Goal: Transaction & Acquisition: Download file/media

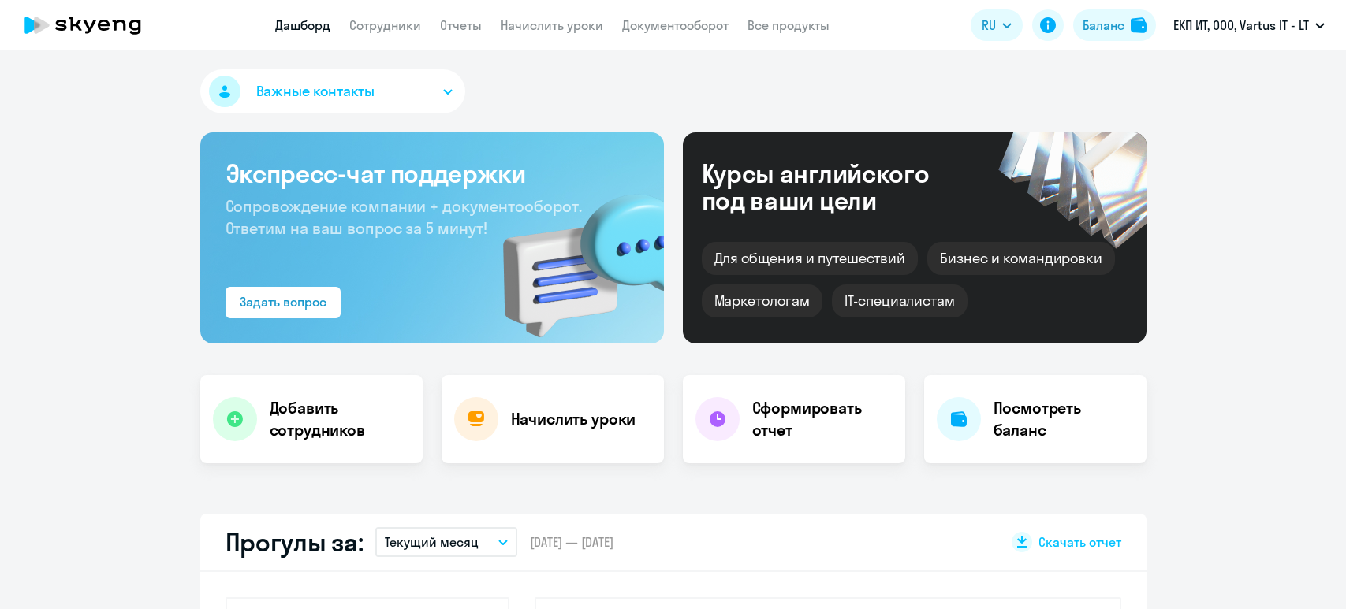
select select "30"
click at [1112, 25] on div "Баланс" at bounding box center [1103, 25] width 42 height 19
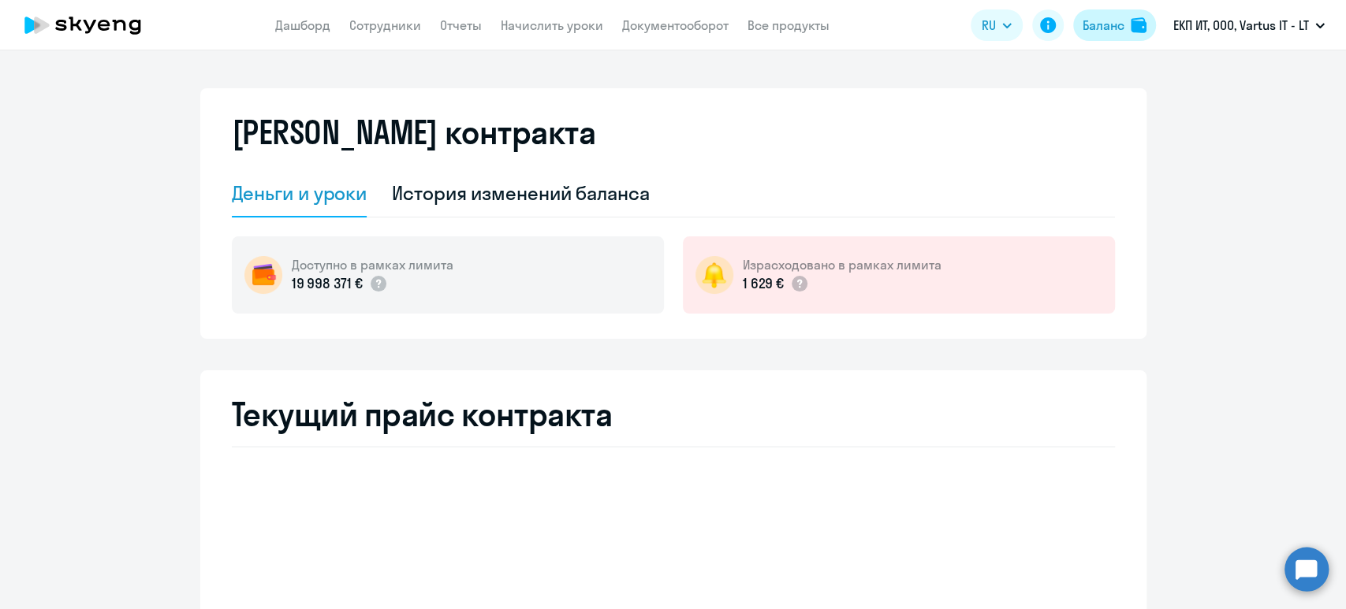
select select "english_adult_not_native_speaker"
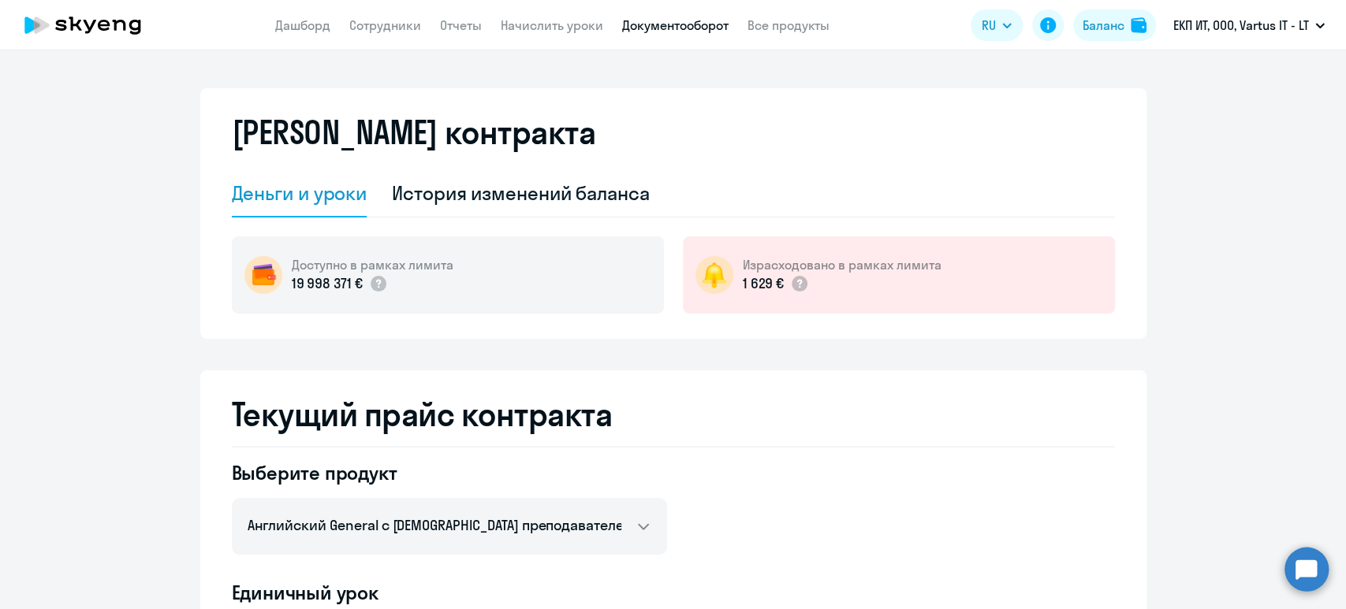
click at [681, 23] on link "Документооборот" at bounding box center [675, 25] width 106 height 16
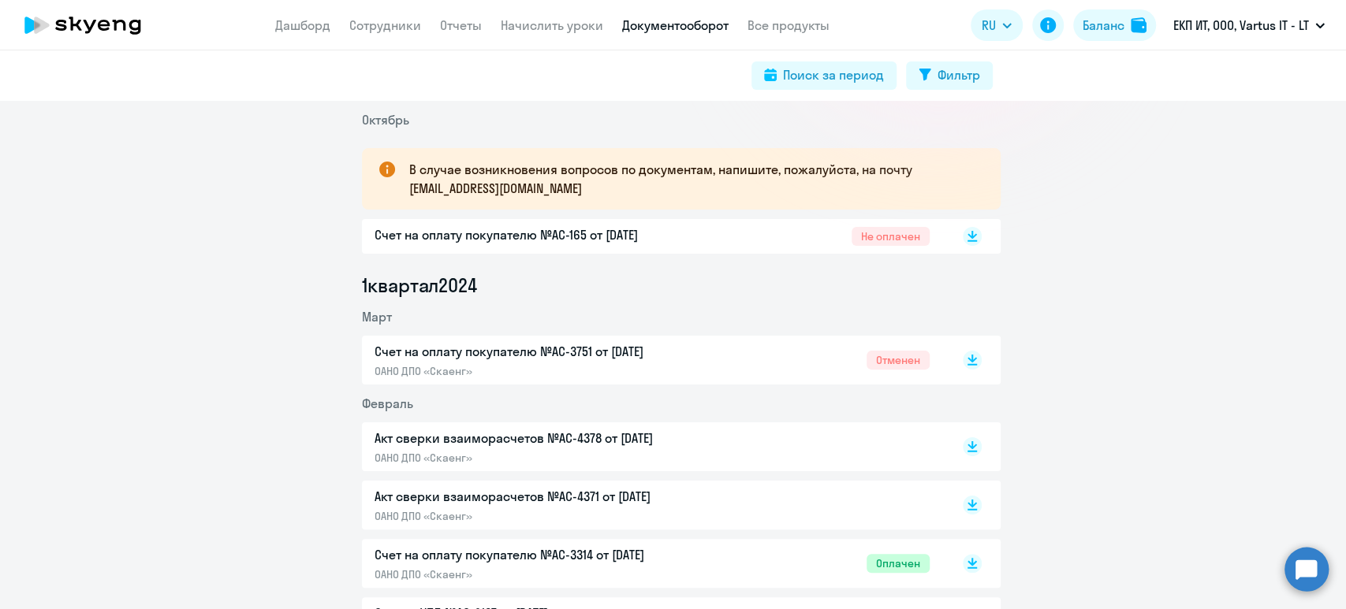
scroll to position [210, 0]
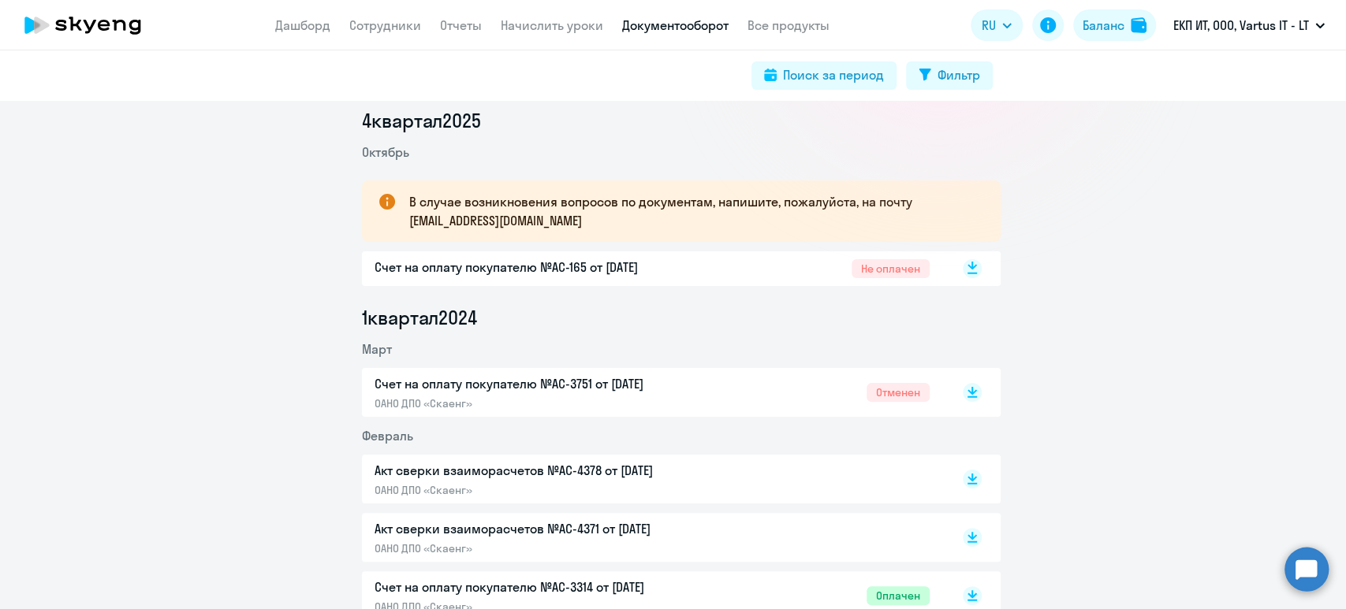
click at [963, 262] on icon at bounding box center [972, 268] width 19 height 19
